Goal: Communication & Community: Answer question/provide support

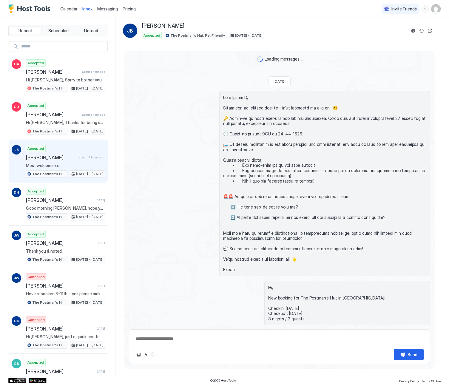
scroll to position [786, 0]
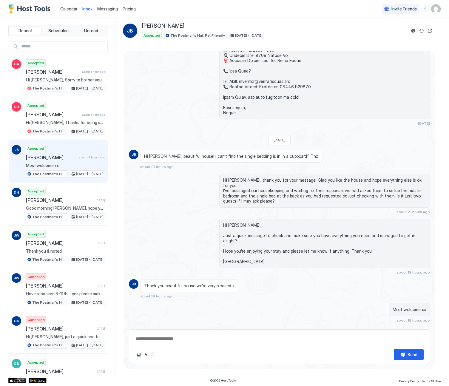
type textarea "*"
click at [66, 9] on span "Calendar" at bounding box center [68, 8] width 17 height 5
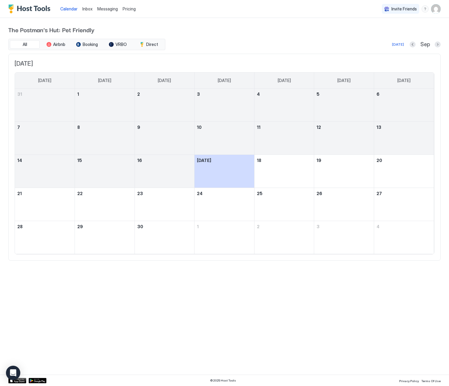
click at [438, 45] on button "Next month" at bounding box center [438, 45] width 6 height 6
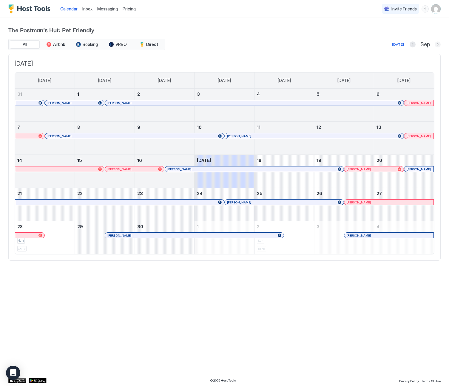
click at [437, 45] on button "Next month" at bounding box center [438, 45] width 6 height 6
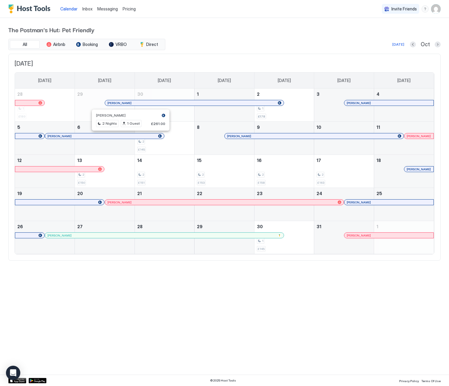
click at [130, 136] on div at bounding box center [129, 136] width 5 height 5
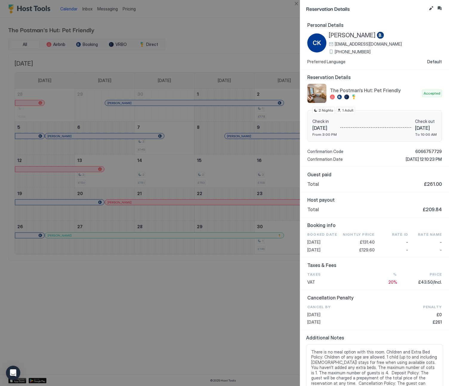
click at [352, 53] on span "[PHONE_NUMBER]" at bounding box center [353, 51] width 36 height 5
click at [297, 3] on button "Close" at bounding box center [296, 3] width 7 height 7
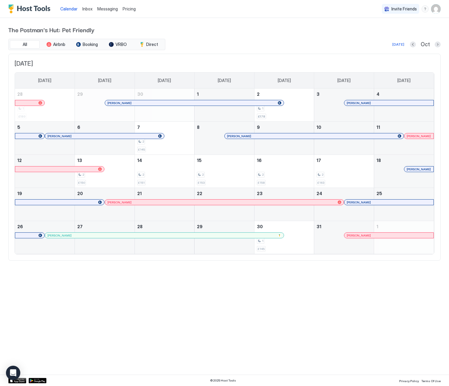
click at [133, 136] on div at bounding box center [133, 136] width 5 height 5
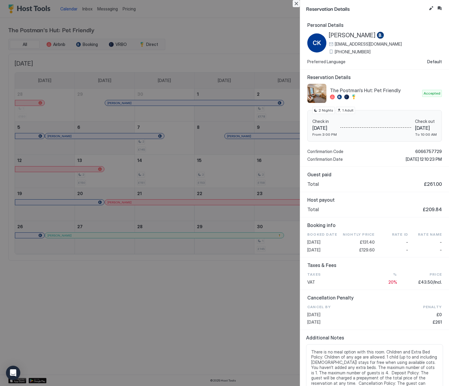
click at [297, 3] on button "Close" at bounding box center [296, 3] width 7 height 7
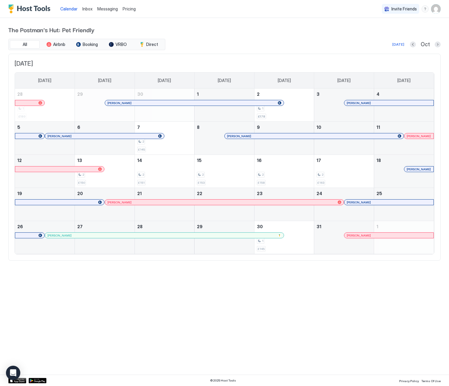
click at [234, 135] on div at bounding box center [234, 136] width 5 height 5
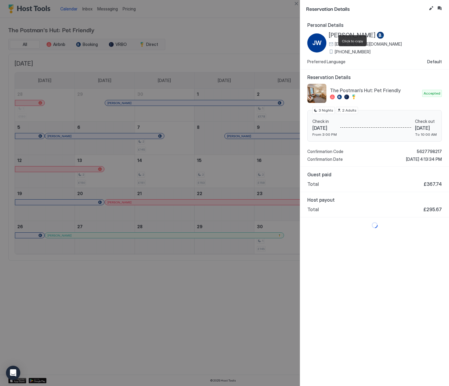
click at [359, 52] on span "[PHONE_NUMBER]" at bounding box center [353, 51] width 36 height 5
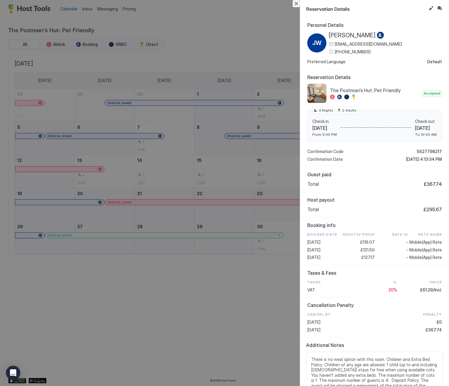
click at [297, 4] on button "Close" at bounding box center [296, 3] width 7 height 7
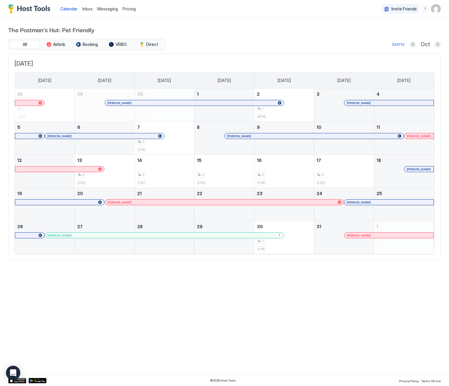
click at [88, 7] on span "Inbox" at bounding box center [87, 8] width 10 height 5
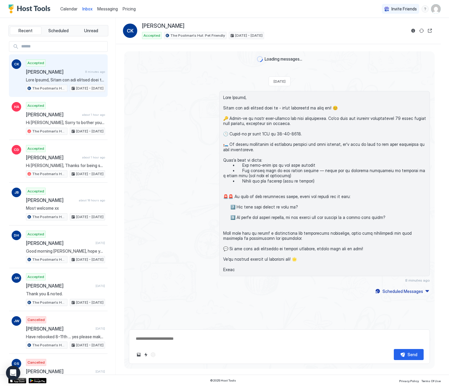
scroll to position [29, 0]
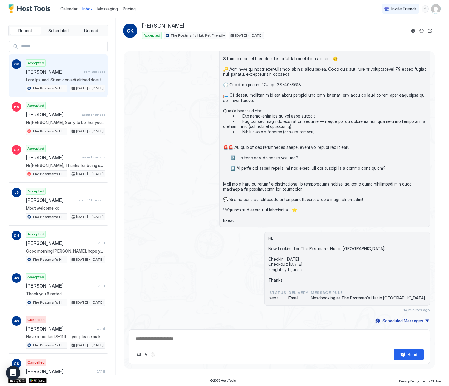
drag, startPoint x: 390, startPoint y: 38, endPoint x: 413, endPoint y: 35, distance: 23.5
click at [393, 38] on div "Accepted The Postman's Hut: Pet Friendly [DATE] - [DATE]" at bounding box center [274, 35] width 264 height 7
click at [415, 32] on button "Reservation information" at bounding box center [413, 30] width 7 height 7
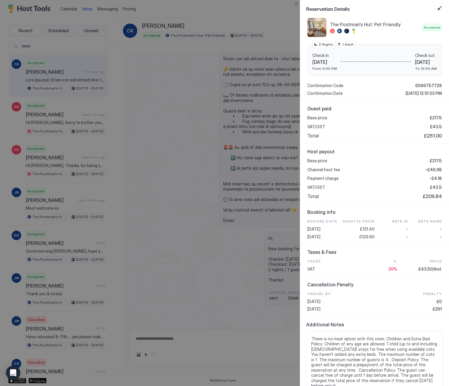
scroll to position [69, 0]
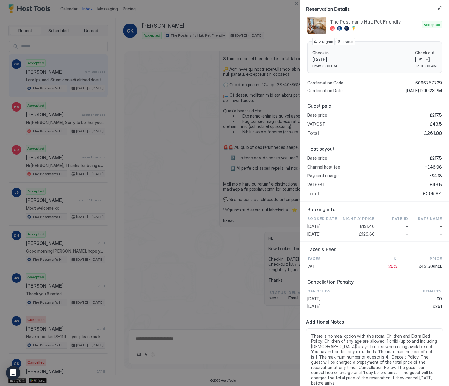
click at [253, 148] on div at bounding box center [224, 193] width 449 height 386
click at [296, 3] on button "Close" at bounding box center [296, 3] width 7 height 7
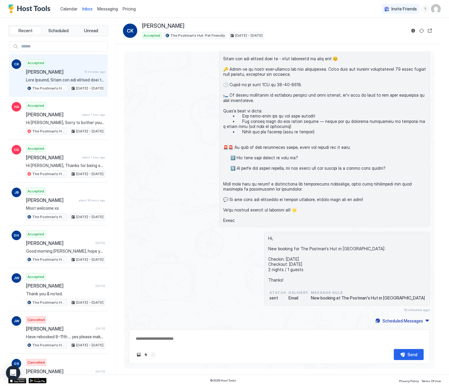
click at [228, 99] on span at bounding box center [324, 135] width 203 height 178
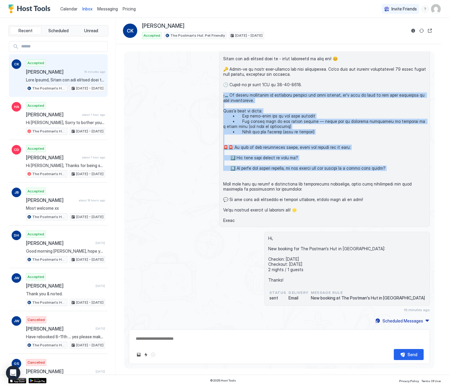
drag, startPoint x: 224, startPoint y: 96, endPoint x: 311, endPoint y: 98, distance: 87.8
click at [420, 172] on span at bounding box center [324, 135] width 203 height 178
copy span "To ensure everything is perfectly prepared for your arrival, we’d like to make …"
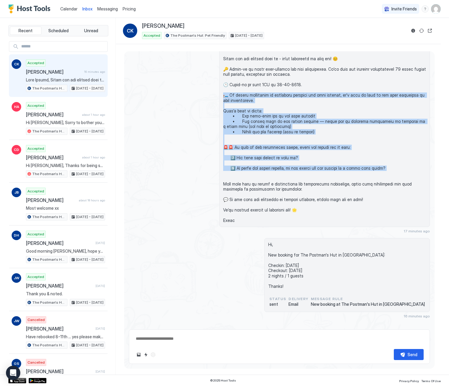
click at [67, 7] on span "Calendar" at bounding box center [68, 8] width 17 height 5
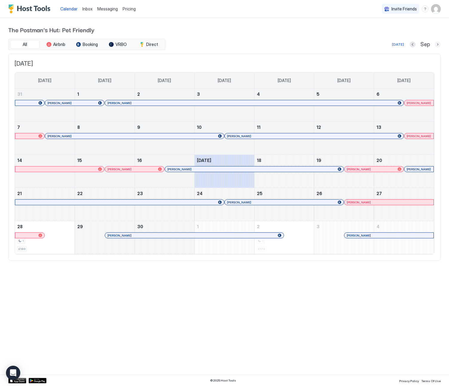
click at [436, 43] on button "Next month" at bounding box center [438, 45] width 6 height 6
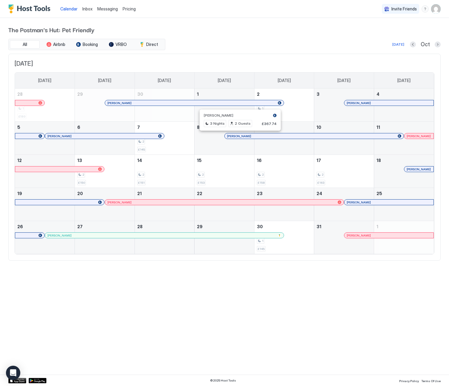
click at [239, 137] on div at bounding box center [238, 136] width 5 height 5
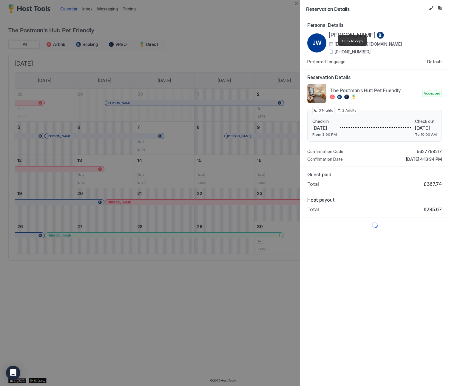
click at [351, 50] on span "[PHONE_NUMBER]" at bounding box center [353, 51] width 36 height 5
click at [295, 3] on button "Close" at bounding box center [296, 3] width 7 height 7
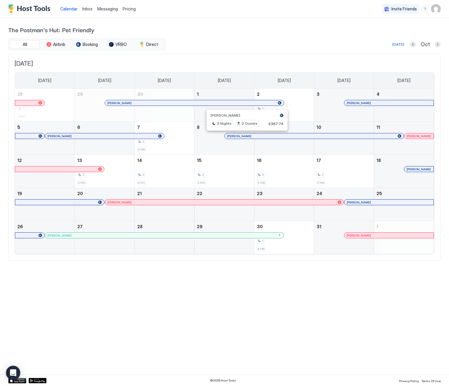
click at [245, 135] on div at bounding box center [244, 136] width 5 height 5
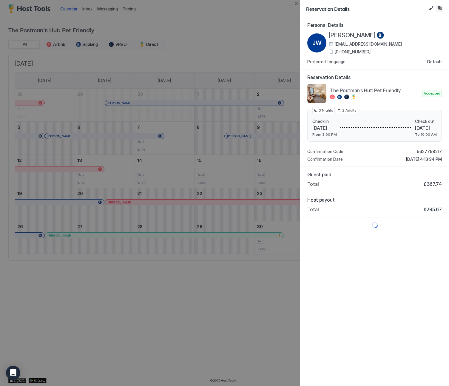
click at [438, 8] on button "Inbox" at bounding box center [439, 8] width 7 height 7
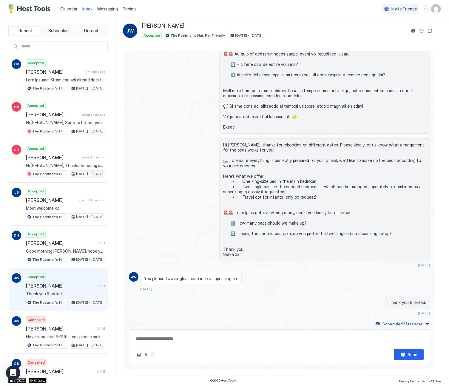
scroll to position [146, 0]
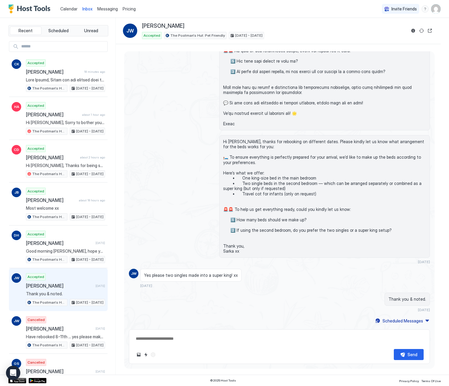
click at [64, 9] on span "Calendar" at bounding box center [68, 8] width 17 height 5
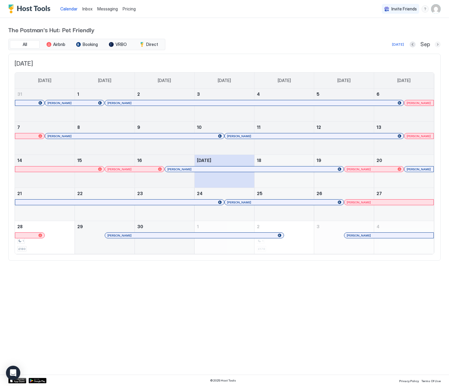
click at [436, 44] on button "Next month" at bounding box center [438, 45] width 6 height 6
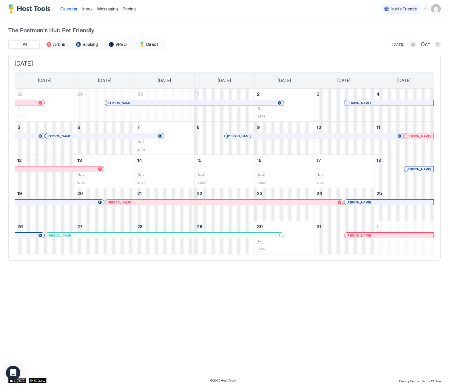
click at [88, 9] on span "Inbox" at bounding box center [87, 8] width 10 height 5
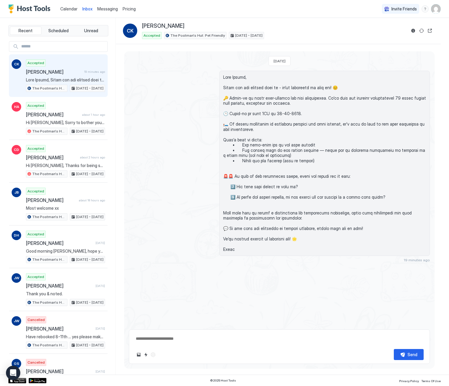
scroll to position [29, 0]
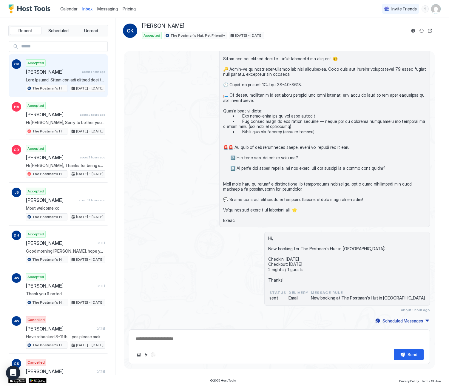
type textarea "*"
